Goal: Task Accomplishment & Management: Complete application form

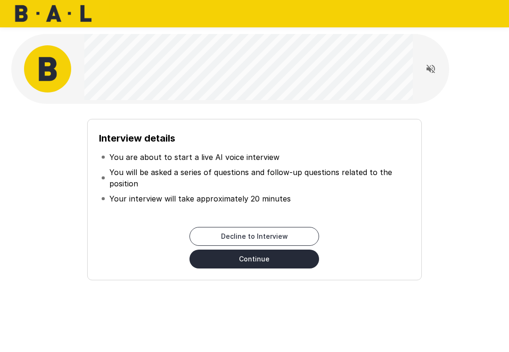
click at [270, 261] on button "Continue" at bounding box center [254, 258] width 130 height 19
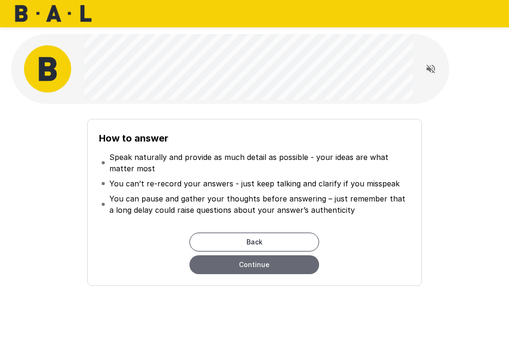
click at [261, 265] on button "Continue" at bounding box center [254, 264] width 130 height 19
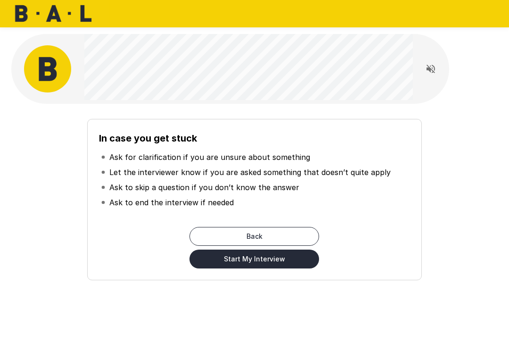
click at [261, 262] on button "Start My Interview" at bounding box center [254, 258] width 130 height 19
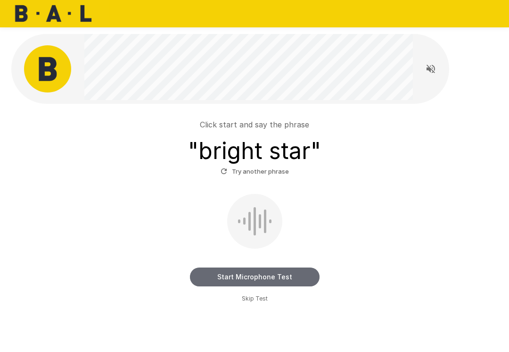
click at [280, 276] on button "Start Microphone Test" at bounding box center [255, 276] width 130 height 19
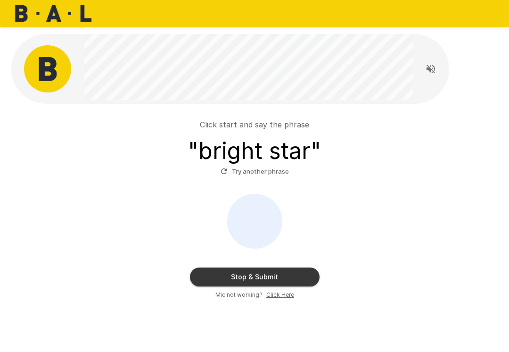
click at [291, 279] on button "Stop & Submit" at bounding box center [255, 276] width 130 height 19
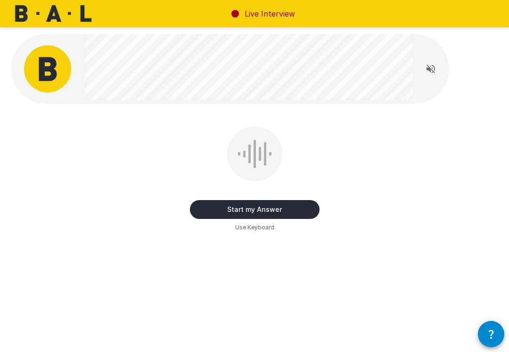
click at [295, 211] on button "Start my Answer" at bounding box center [255, 209] width 130 height 19
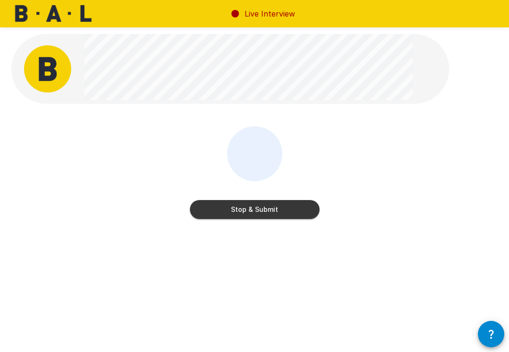
click at [298, 209] on button "Stop & Submit" at bounding box center [255, 209] width 130 height 19
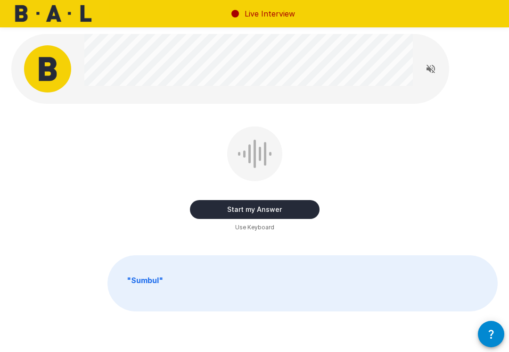
click at [285, 209] on button "Start my Answer" at bounding box center [255, 209] width 130 height 19
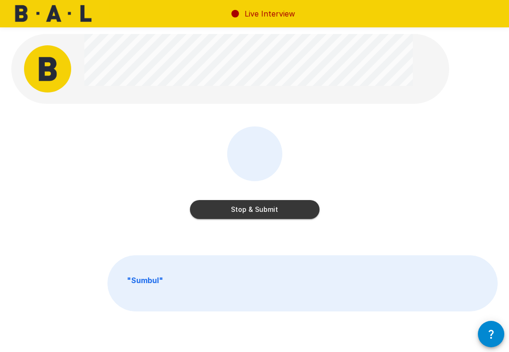
click at [289, 211] on button "Stop & Submit" at bounding box center [255, 209] width 130 height 19
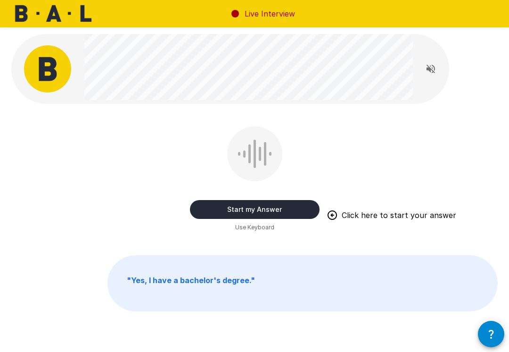
click at [288, 209] on button "Start my Answer" at bounding box center [255, 209] width 130 height 19
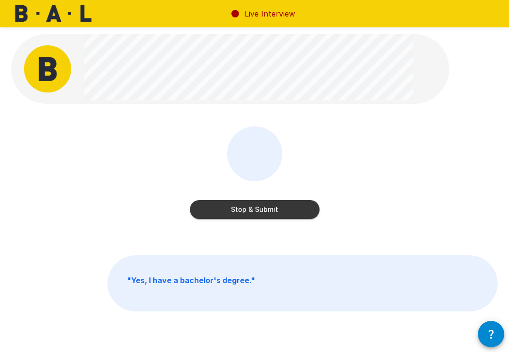
click at [281, 208] on button "Stop & Submit" at bounding box center [255, 209] width 130 height 19
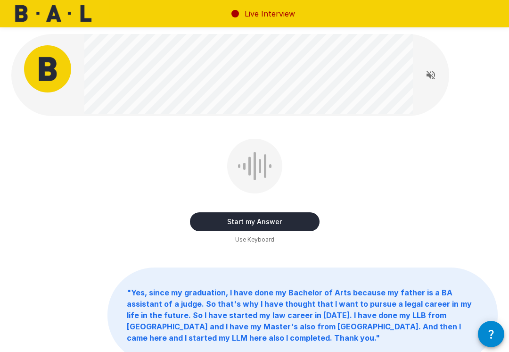
click at [266, 218] on button "Start my Answer" at bounding box center [255, 221] width 130 height 19
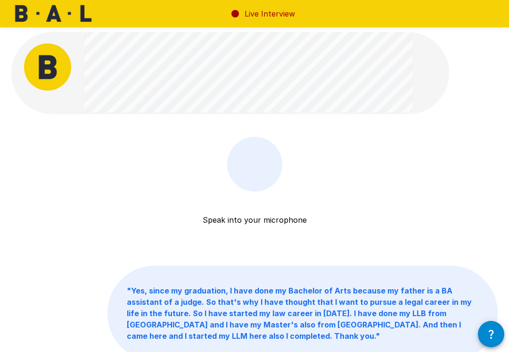
scroll to position [1, 0]
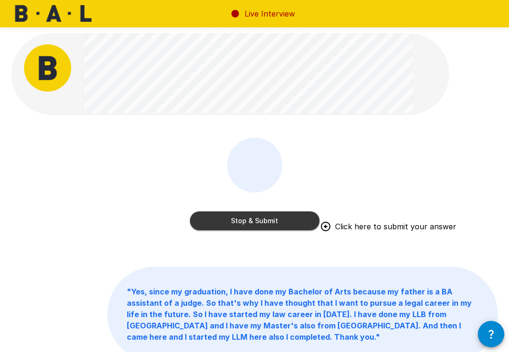
click at [267, 218] on button "Stop & Submit" at bounding box center [255, 220] width 130 height 19
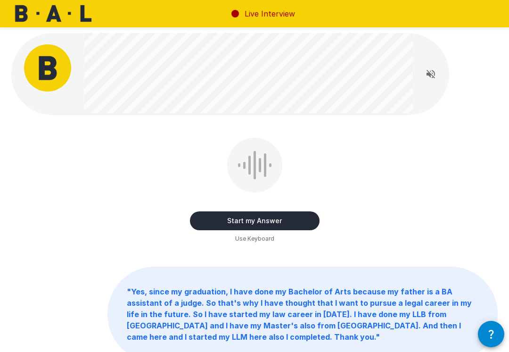
scroll to position [0, 0]
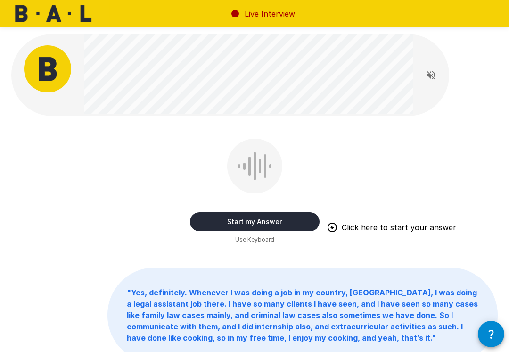
click at [270, 217] on button "Start my Answer" at bounding box center [255, 221] width 130 height 19
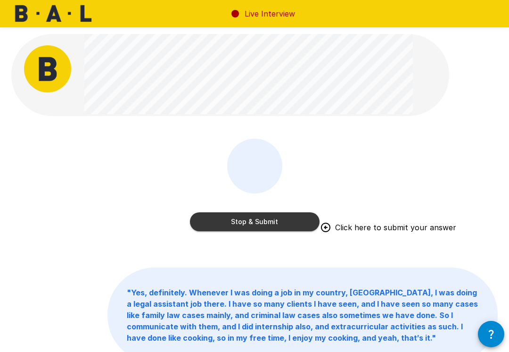
click at [293, 221] on button "Stop & Submit" at bounding box center [255, 221] width 130 height 19
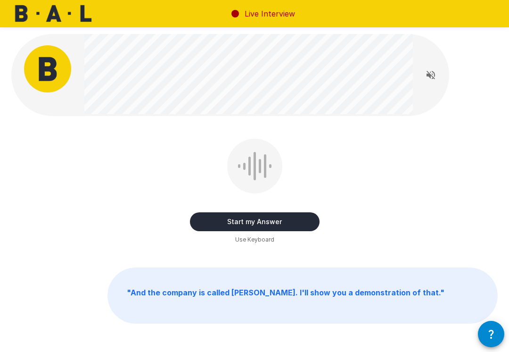
click at [306, 241] on div "Start my Answer Use Keyboard" at bounding box center [255, 192] width 130 height 106
click at [304, 221] on button "Start my Answer" at bounding box center [255, 221] width 130 height 19
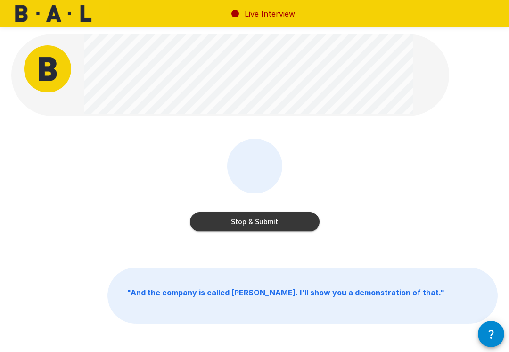
click at [271, 227] on button "Stop & Submit" at bounding box center [255, 221] width 130 height 19
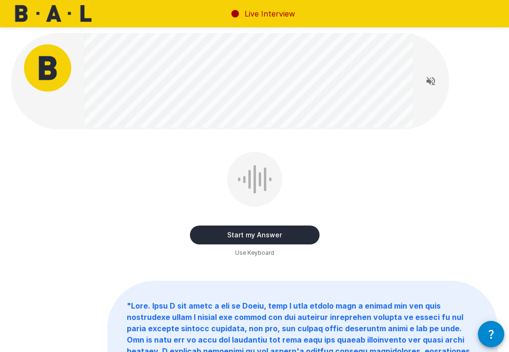
scroll to position [4, 0]
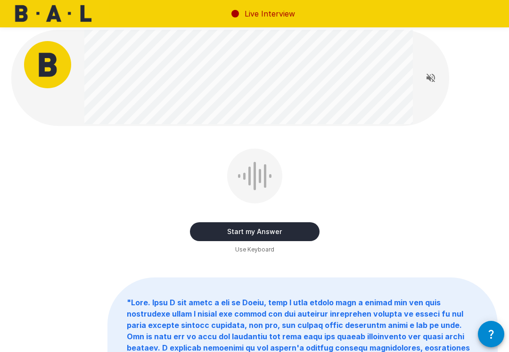
click at [264, 233] on button "Start my Answer" at bounding box center [255, 231] width 130 height 19
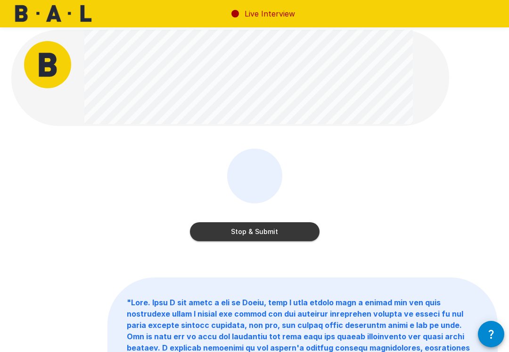
click at [271, 239] on button "Stop & Submit" at bounding box center [255, 231] width 130 height 19
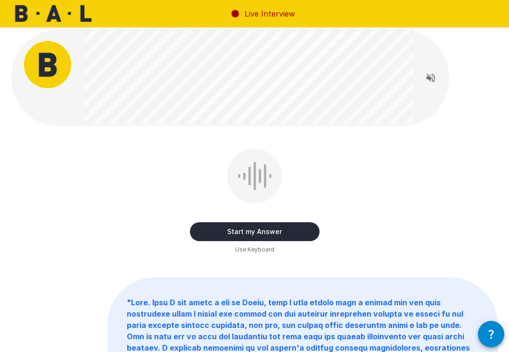
scroll to position [0, 0]
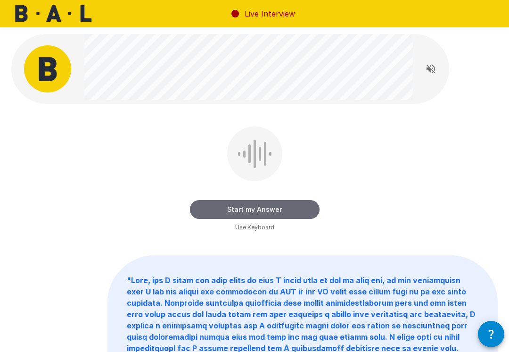
click at [266, 204] on button "Start my Answer" at bounding box center [255, 209] width 130 height 19
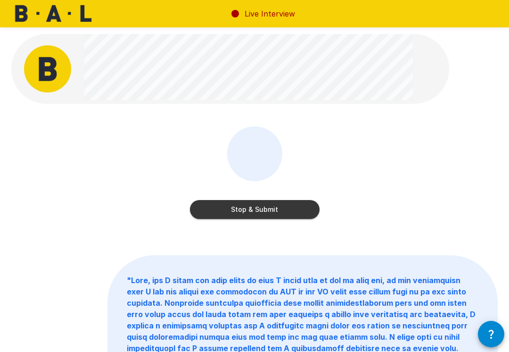
click at [281, 201] on button "Stop & Submit" at bounding box center [255, 209] width 130 height 19
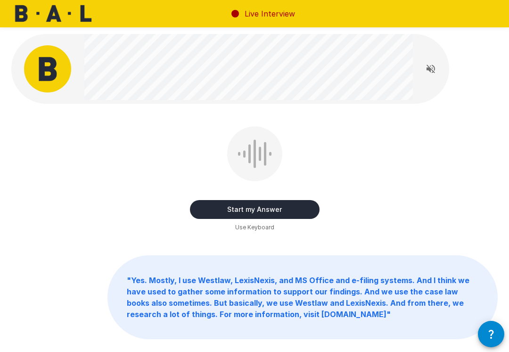
click at [267, 206] on button "Start my Answer" at bounding box center [255, 209] width 130 height 19
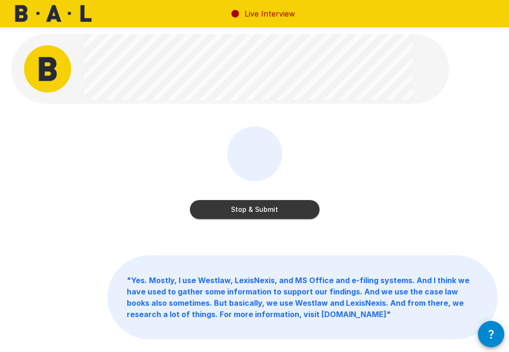
click at [269, 207] on button "Stop & Submit" at bounding box center [255, 209] width 130 height 19
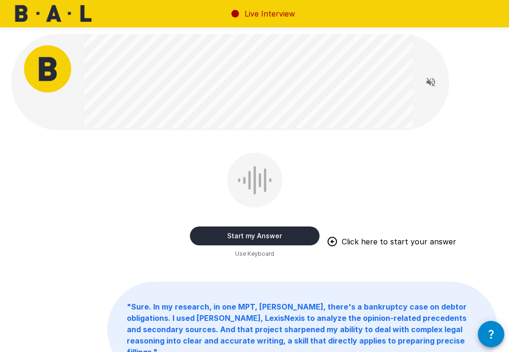
click at [244, 232] on button "Start my Answer" at bounding box center [255, 235] width 130 height 19
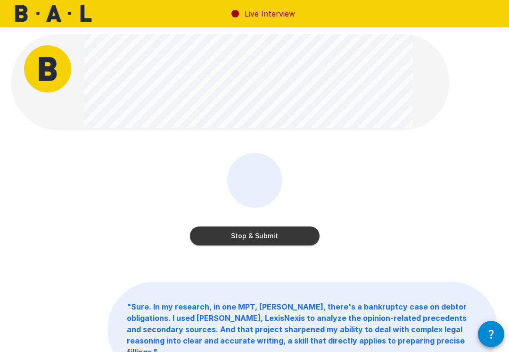
click at [268, 237] on button "Stop & Submit" at bounding box center [255, 235] width 130 height 19
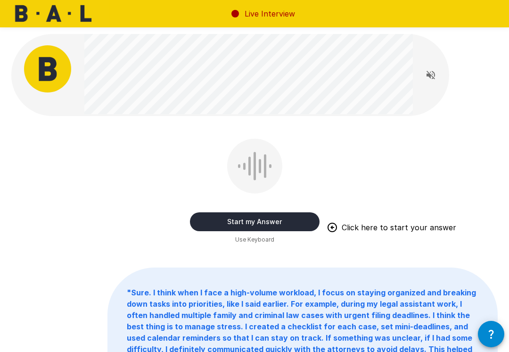
click at [272, 219] on button "Start my Answer" at bounding box center [255, 221] width 130 height 19
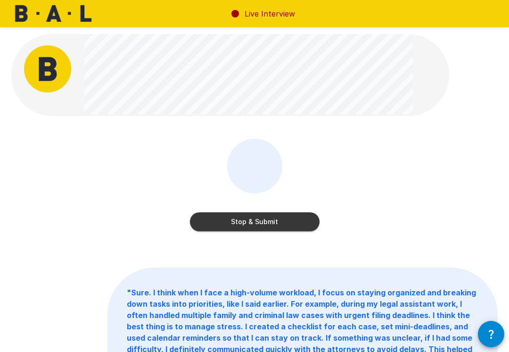
click at [264, 221] on button "Stop & Submit" at bounding box center [255, 221] width 130 height 19
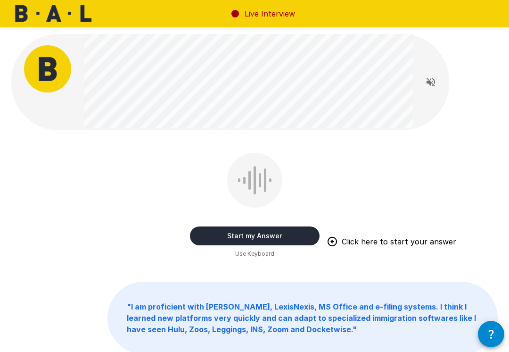
click at [249, 234] on button "Start my Answer" at bounding box center [255, 235] width 130 height 19
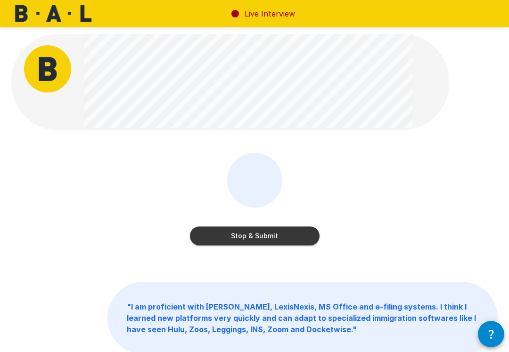
click at [269, 236] on button "Stop & Submit" at bounding box center [255, 235] width 130 height 19
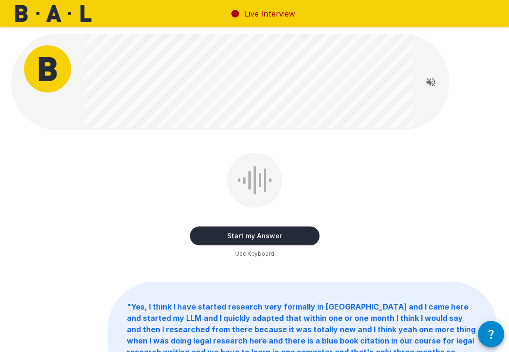
click at [270, 238] on button "Start my Answer" at bounding box center [255, 235] width 130 height 19
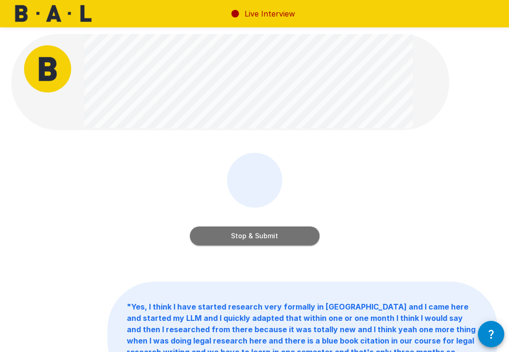
click at [273, 238] on button "Stop & Submit" at bounding box center [255, 235] width 130 height 19
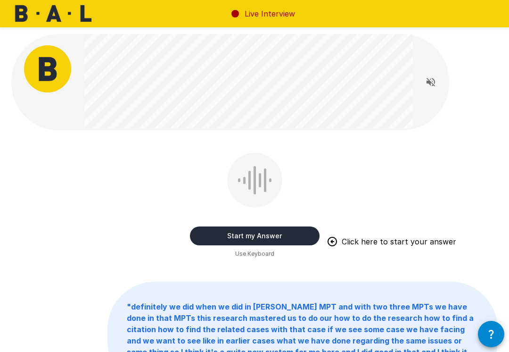
click at [260, 230] on button "Start my Answer" at bounding box center [255, 235] width 130 height 19
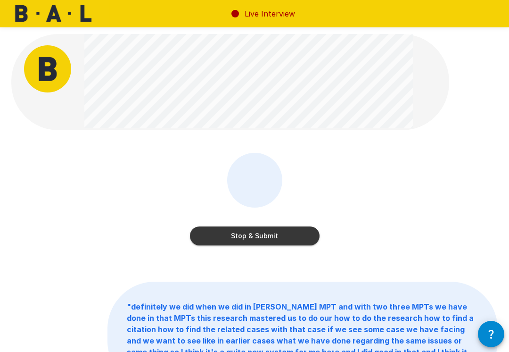
click at [228, 223] on div "Stop & Submit" at bounding box center [255, 226] width 130 height 38
click at [223, 241] on button "Stop & Submit" at bounding box center [255, 235] width 130 height 19
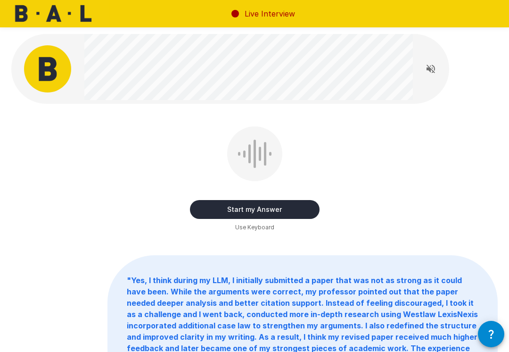
click at [273, 205] on button "Start my Answer" at bounding box center [255, 209] width 130 height 19
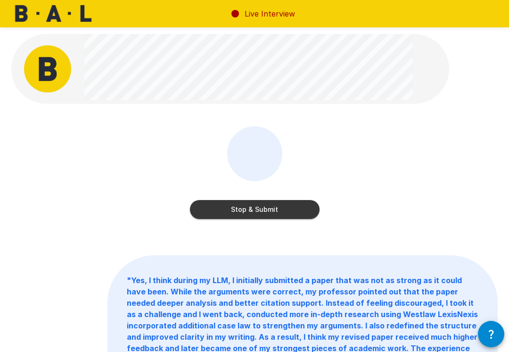
click at [294, 216] on button "Stop & Submit" at bounding box center [255, 209] width 130 height 19
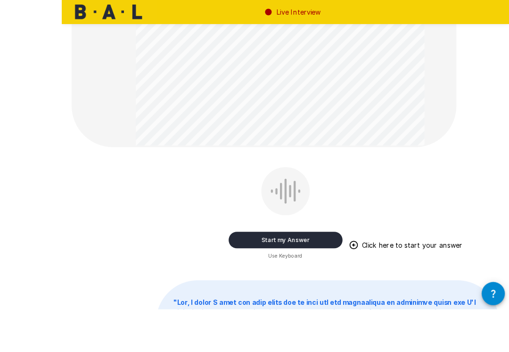
scroll to position [316, 0]
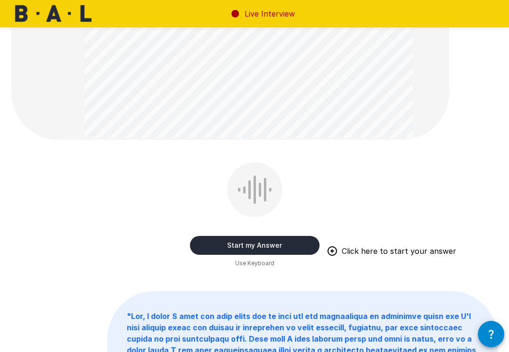
click at [288, 240] on button "Start my Answer" at bounding box center [255, 245] width 130 height 19
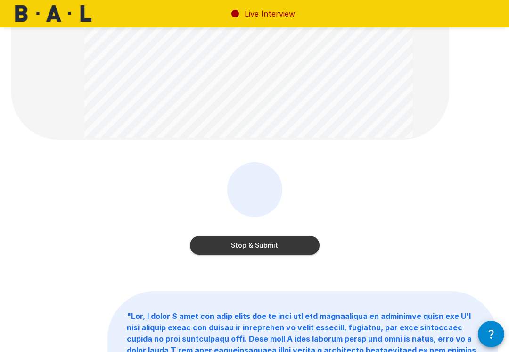
click at [286, 240] on button "Stop & Submit" at bounding box center [255, 245] width 130 height 19
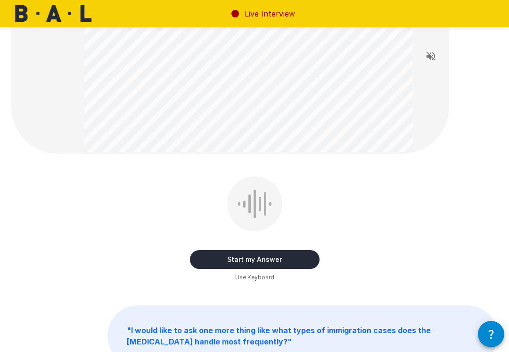
scroll to position [76, 0]
click at [282, 263] on button "Start my Answer" at bounding box center [255, 258] width 130 height 19
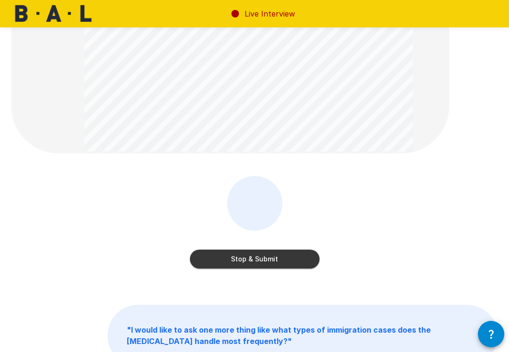
click at [260, 260] on button "Stop & Submit" at bounding box center [255, 258] width 130 height 19
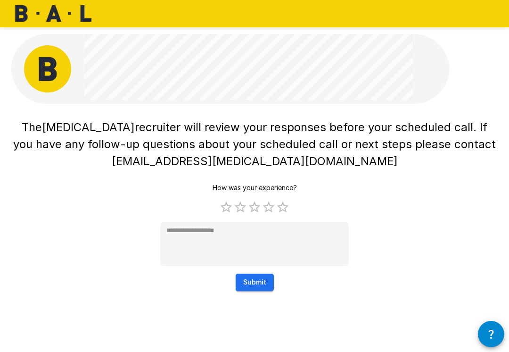
scroll to position [0, 0]
click at [286, 207] on label "5 Stars" at bounding box center [283, 207] width 14 height 14
type textarea "*"
click at [260, 275] on button "Submit" at bounding box center [255, 281] width 38 height 17
